Goal: Task Accomplishment & Management: Use online tool/utility

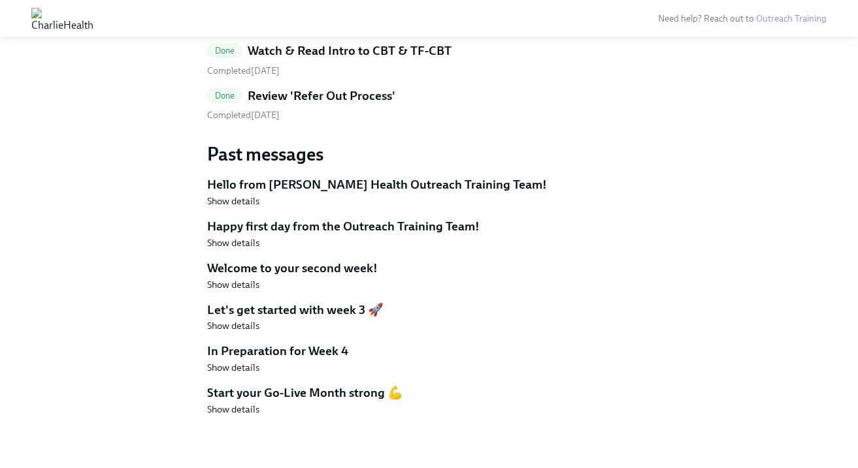
scroll to position [1554, 0]
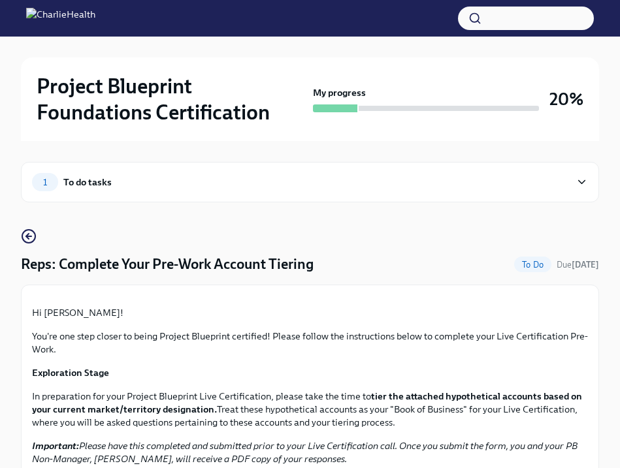
click at [321, 190] on div "1 To do tasks" at bounding box center [301, 182] width 538 height 18
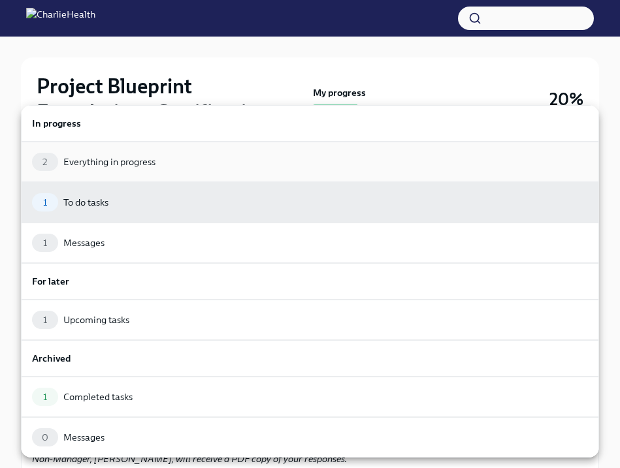
click at [315, 157] on div "2 Everything in progress" at bounding box center [310, 162] width 556 height 18
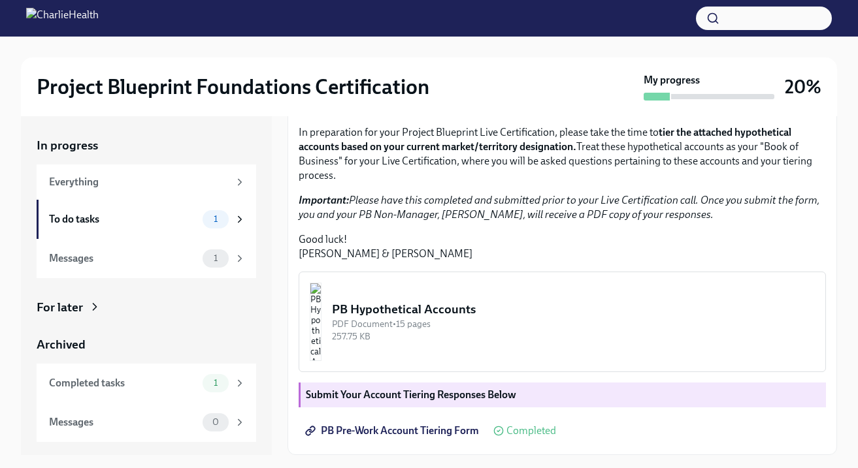
scroll to position [306, 0]
click at [321, 356] on img "button" at bounding box center [316, 322] width 12 height 78
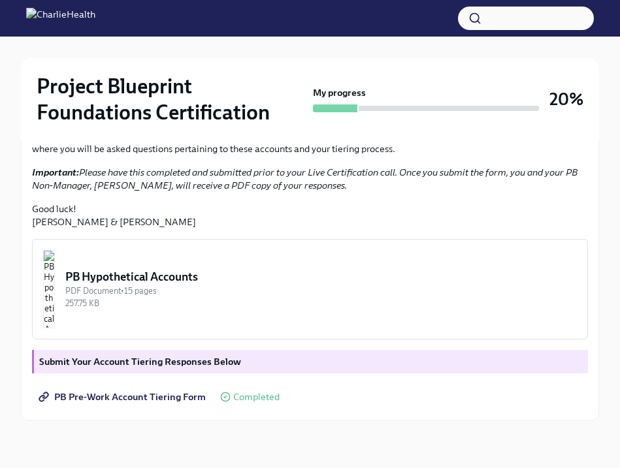
scroll to position [354, 0]
click at [55, 320] on img "button" at bounding box center [49, 289] width 12 height 78
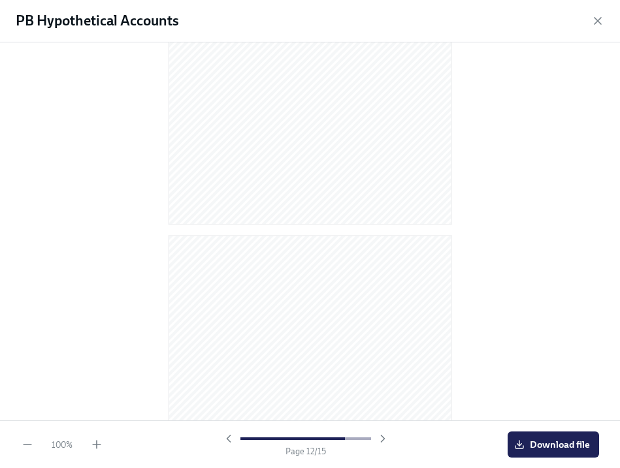
scroll to position [2026, 0]
